Goal: Check status: Check status

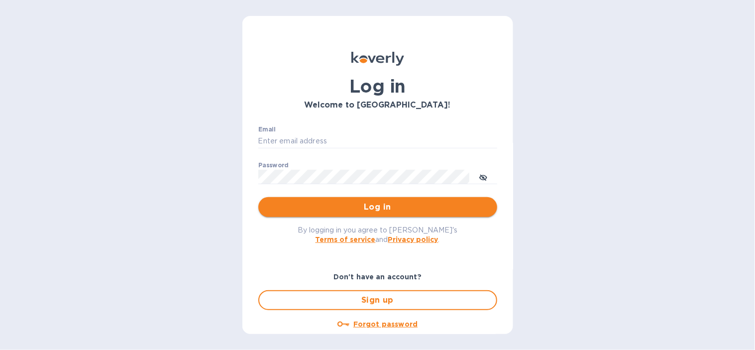
type input "[EMAIL_ADDRESS][DOMAIN_NAME]"
click at [326, 207] on span "Log in" at bounding box center [377, 207] width 223 height 12
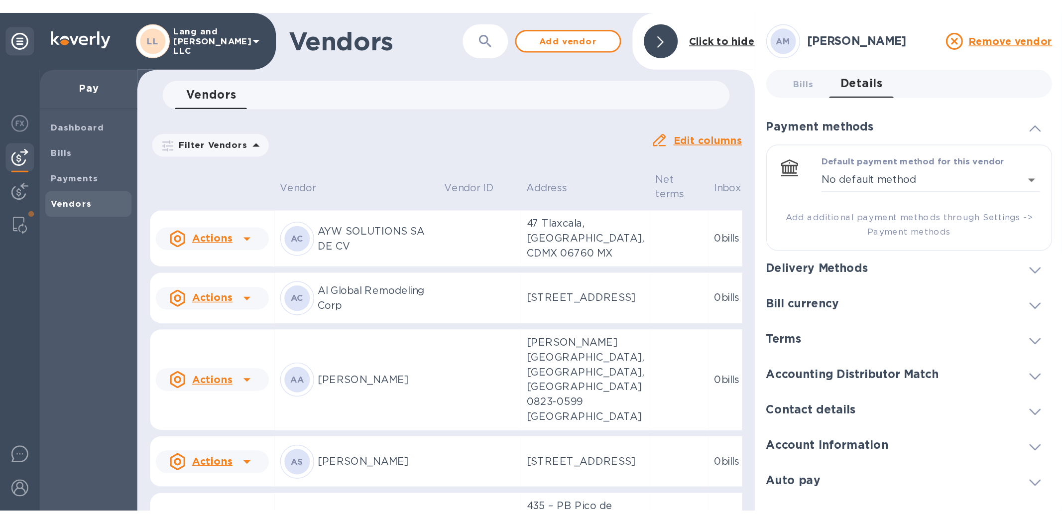
scroll to position [55, 0]
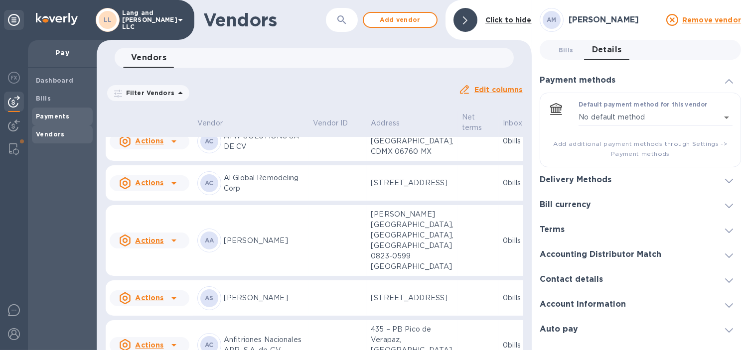
click at [61, 113] on b "Payments" at bounding box center [52, 116] width 33 height 7
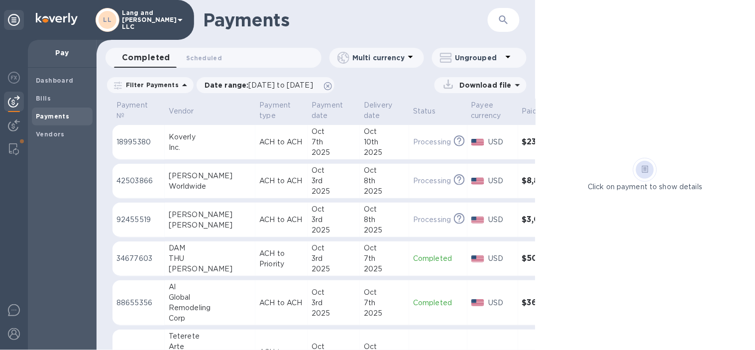
click at [519, 18] on div "​" at bounding box center [504, 20] width 32 height 24
drag, startPoint x: 520, startPoint y: 24, endPoint x: 545, endPoint y: 45, distance: 32.5
click at [520, 24] on div "Payments ​" at bounding box center [316, 20] width 439 height 40
click at [415, 13] on h1 "Payments" at bounding box center [345, 19] width 285 height 21
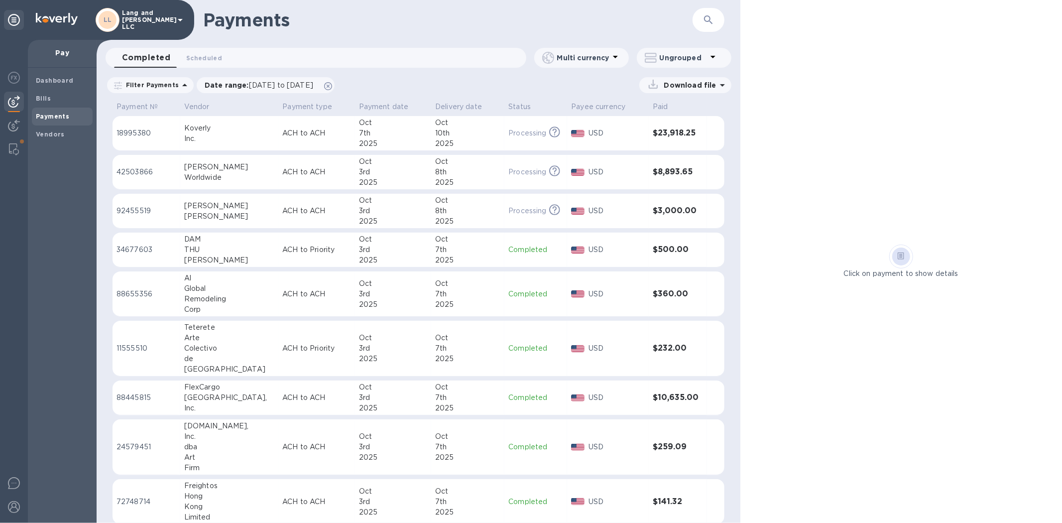
click at [303, 211] on p "ACH to ACH" at bounding box center [316, 211] width 68 height 10
